Goal: Task Accomplishment & Management: Manage account settings

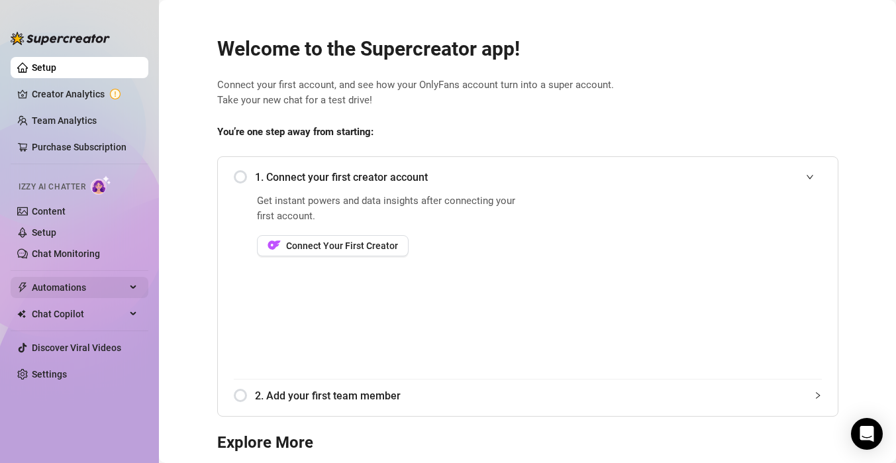
click at [133, 283] on div "Automations" at bounding box center [80, 287] width 138 height 21
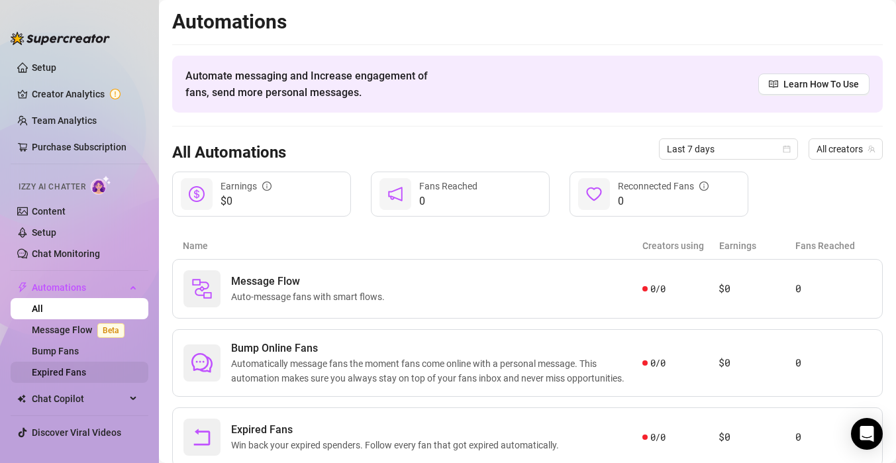
click at [68, 375] on link "Expired Fans" at bounding box center [59, 372] width 54 height 11
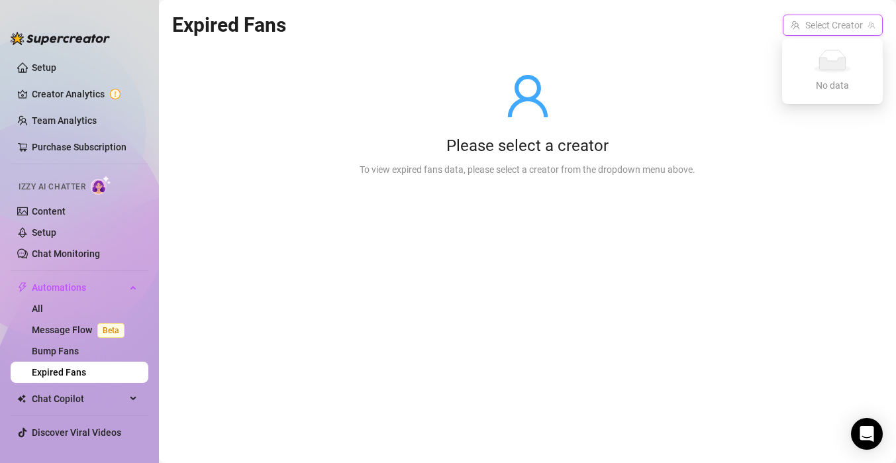
click at [855, 29] on input "search" at bounding box center [826, 25] width 72 height 20
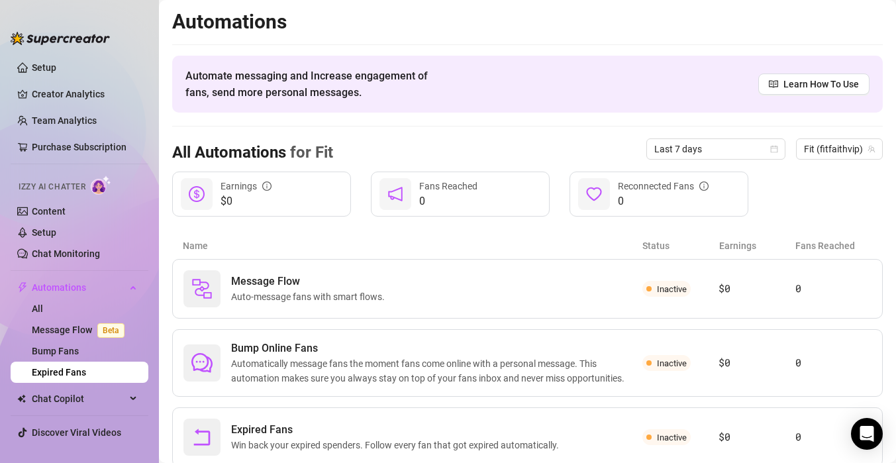
click at [86, 370] on link "Expired Fans" at bounding box center [59, 372] width 54 height 11
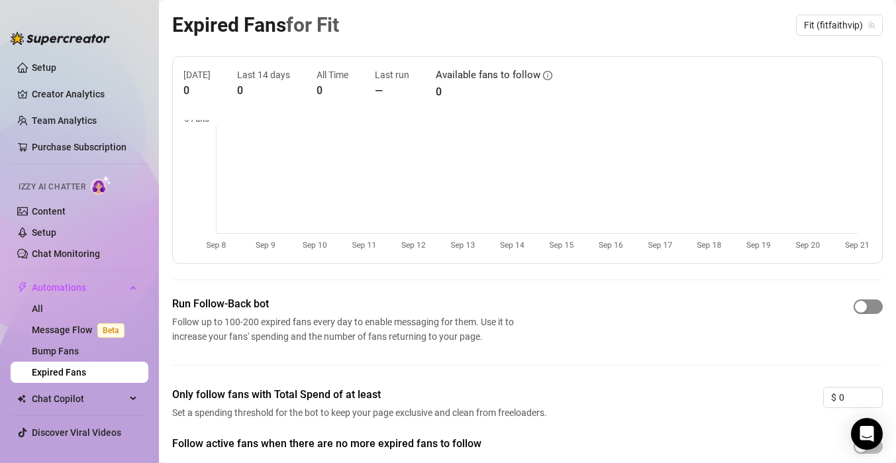
click at [863, 301] on div "button" at bounding box center [861, 307] width 12 height 12
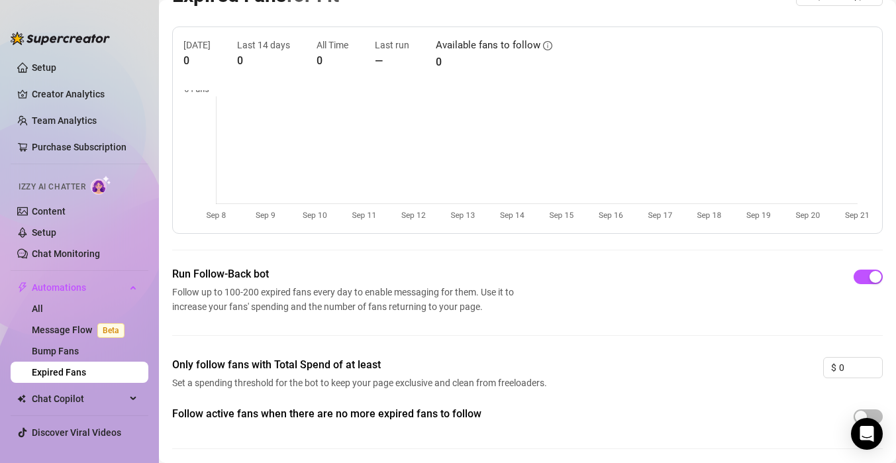
scroll to position [77, 0]
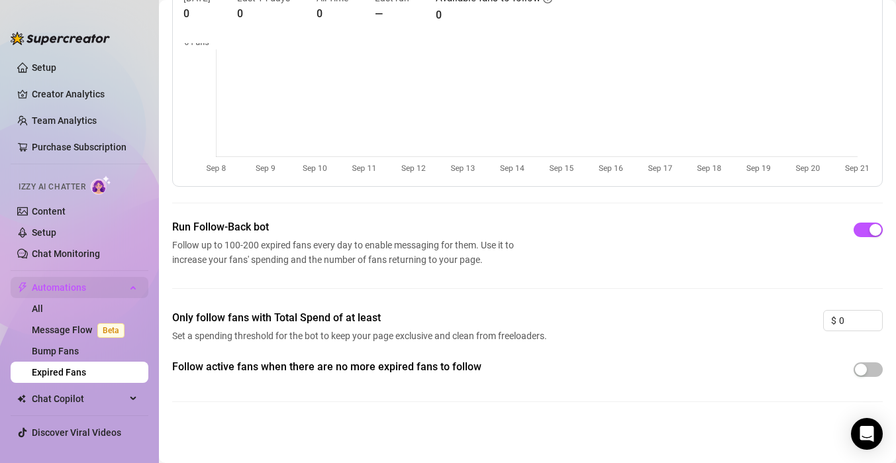
click at [135, 285] on div "Automations" at bounding box center [80, 287] width 138 height 21
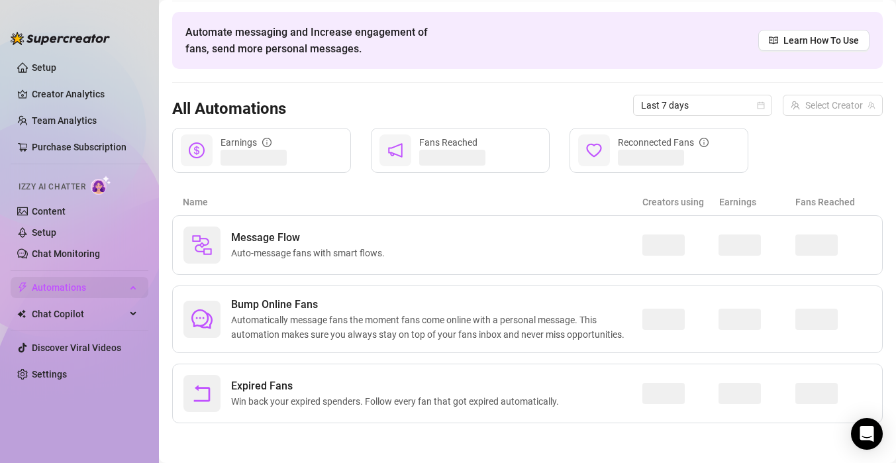
scroll to position [44, 0]
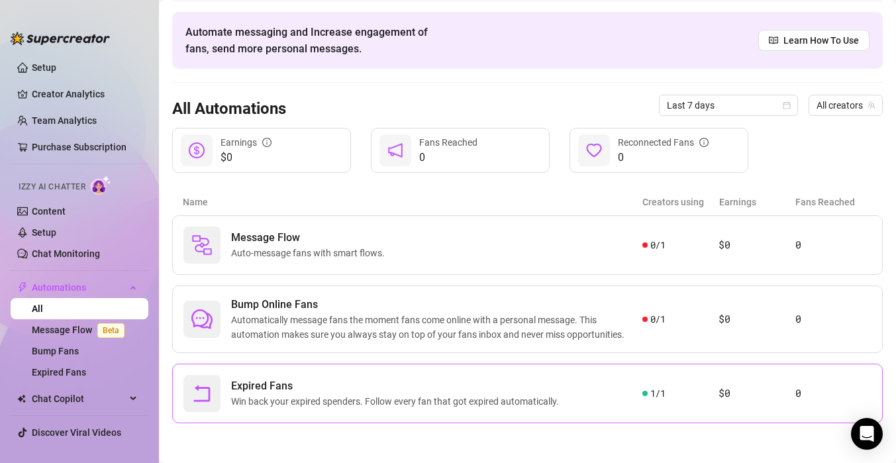
click at [464, 381] on span "Expired Fans" at bounding box center [397, 386] width 333 height 16
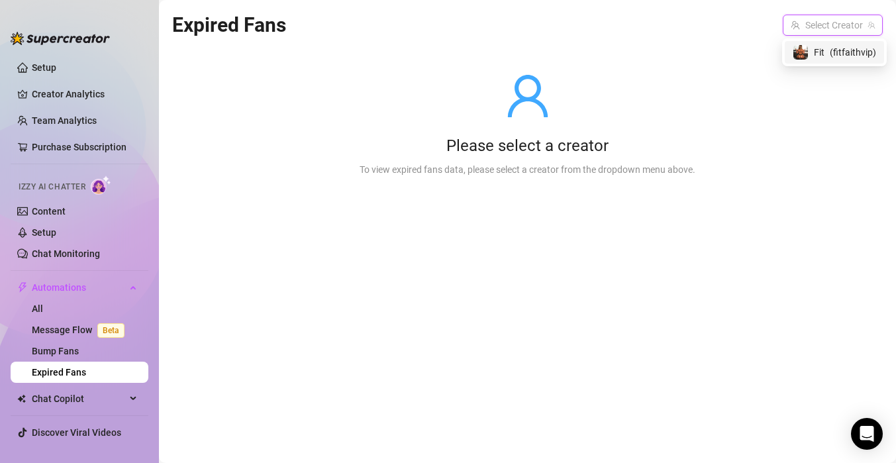
click at [805, 21] on input "search" at bounding box center [826, 25] width 72 height 20
click at [812, 50] on div "Fit ( fitfaithvip )" at bounding box center [833, 52] width 83 height 16
